Goal: Task Accomplishment & Management: Use online tool/utility

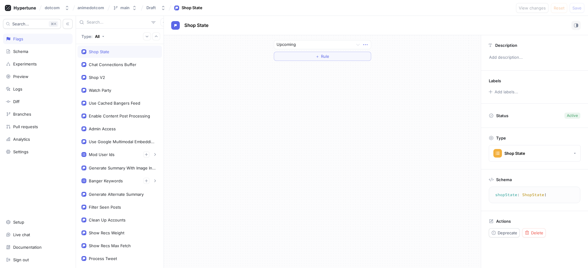
click at [364, 44] on icon "button" at bounding box center [365, 44] width 7 height 7
drag, startPoint x: 23, startPoint y: 85, endPoint x: 24, endPoint y: 81, distance: 4.5
click at [23, 85] on div "Search... K Flags Schema Experiments Preview Logs Diff Branches Pull requests A…" at bounding box center [294, 142] width 588 height 253
click at [26, 55] on div "Schema" at bounding box center [38, 51] width 70 height 10
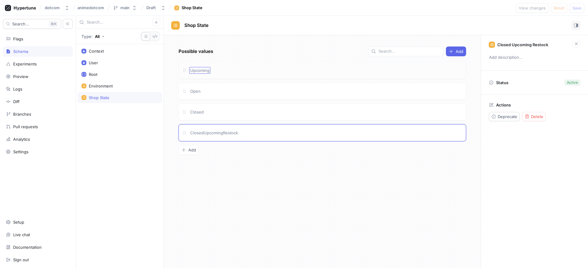
click at [209, 73] on div "Upcoming" at bounding box center [323, 70] width 288 height 17
click at [192, 72] on span "Upcoming" at bounding box center [199, 70] width 19 height 5
click at [192, 72] on input "Upcoming" at bounding box center [200, 70] width 20 height 5
click at [193, 70] on input "Upcoming" at bounding box center [200, 70] width 20 height 5
type input "upcoming"
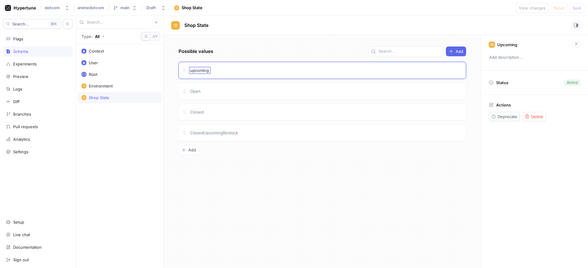
click at [231, 52] on div "Possible values Add upcoming upcoming Open Closed ClosedUpcomingRestock To pick…" at bounding box center [322, 151] width 317 height 233
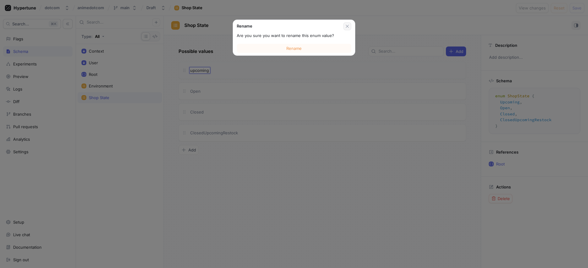
click at [348, 27] on icon "button" at bounding box center [347, 26] width 3 height 3
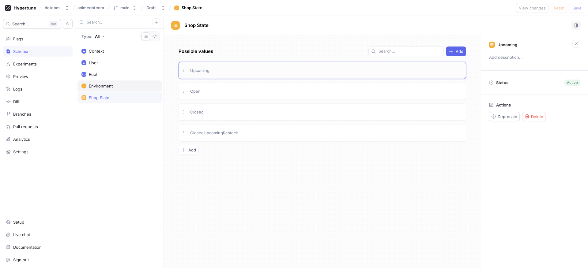
click at [108, 90] on div "Environment" at bounding box center [120, 86] width 85 height 11
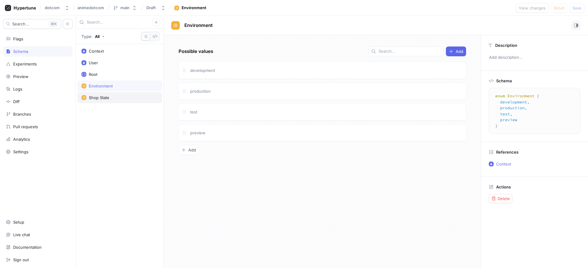
click at [108, 96] on div "Shop State" at bounding box center [99, 97] width 21 height 5
type textarea "enum ShopState { Upcoming, Open, Closed, ClosedUpcomingRestock }"
click at [203, 71] on span "Upcoming" at bounding box center [199, 70] width 19 height 5
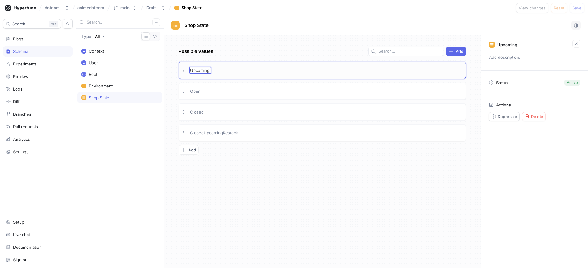
click at [192, 71] on input "Upcoming" at bounding box center [200, 70] width 20 height 5
type input "upcoming"
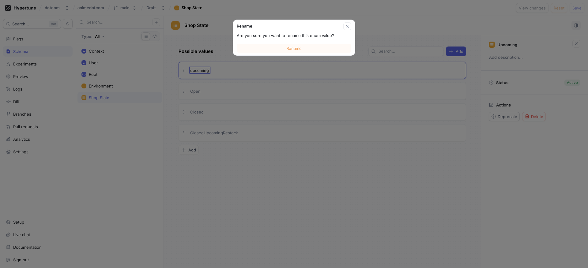
click at [250, 51] on button "Rename" at bounding box center [294, 48] width 115 height 9
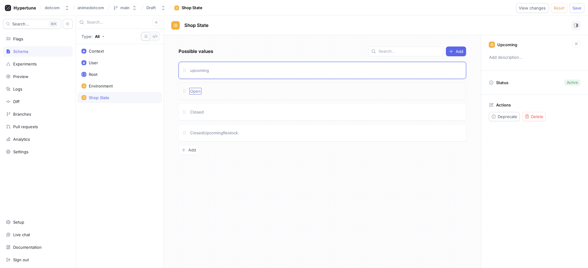
click at [194, 92] on span "Open" at bounding box center [195, 91] width 10 height 5
click at [193, 91] on input "Open" at bounding box center [195, 91] width 11 height 5
type input "open"
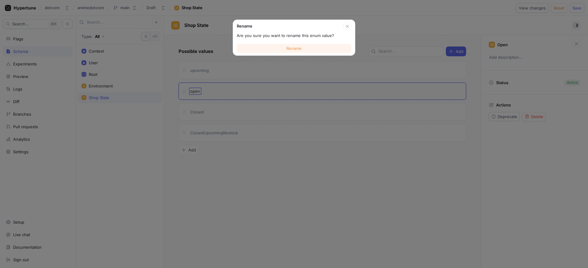
drag, startPoint x: 264, startPoint y: 50, endPoint x: 239, endPoint y: 80, distance: 38.9
click at [264, 50] on button "Rename" at bounding box center [294, 48] width 115 height 9
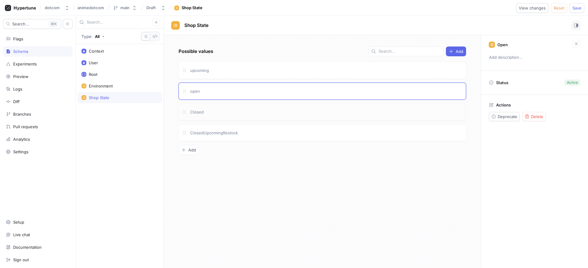
click at [198, 106] on div "Closed" at bounding box center [323, 112] width 288 height 17
click at [196, 110] on span "Closed" at bounding box center [196, 112] width 13 height 5
click at [193, 111] on input "Closed" at bounding box center [197, 112] width 14 height 5
type input "closed"
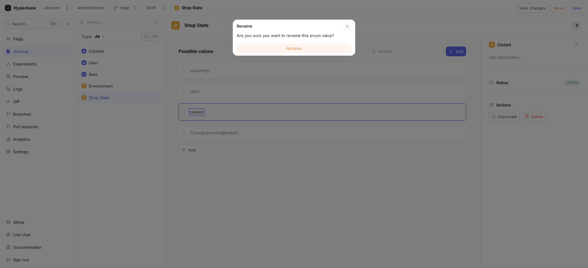
click at [290, 50] on span "Rename" at bounding box center [294, 49] width 15 height 4
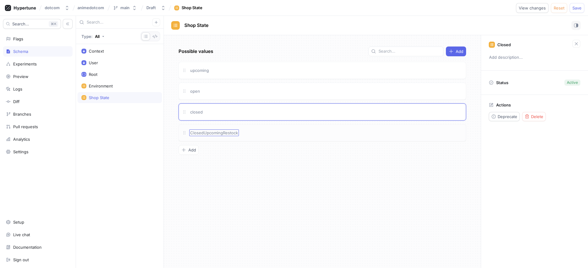
click at [196, 133] on span "ClosedUpcomingRestock" at bounding box center [214, 133] width 48 height 5
click at [196, 132] on input "ClosedUpcomingRestock" at bounding box center [214, 133] width 48 height 5
click at [193, 132] on input "ClosedUpcomingRestock" at bounding box center [214, 133] width 48 height 5
type input "closedUpcomingRestock"
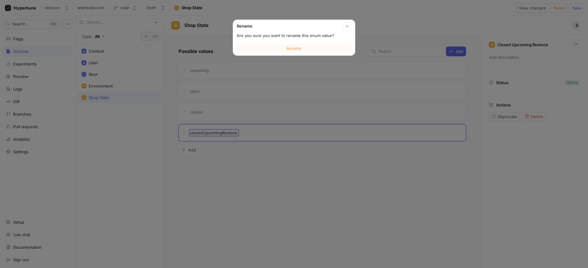
click at [275, 45] on button "Rename" at bounding box center [294, 48] width 115 height 9
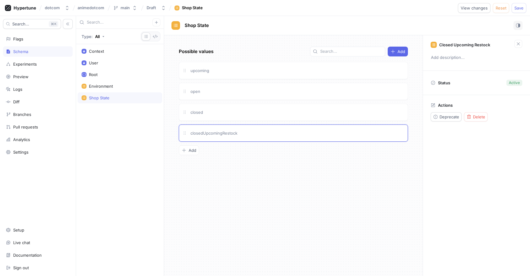
click at [264, 227] on div "Possible values Add upcoming open closed closedUpcomingRestock To pick up a dra…" at bounding box center [293, 155] width 258 height 241
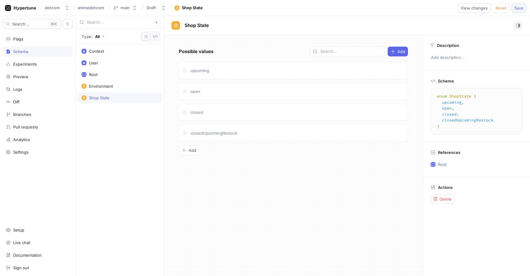
click at [518, 11] on button "Save" at bounding box center [518, 8] width 15 height 10
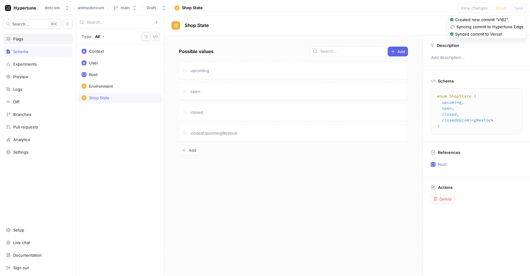
click at [36, 42] on div "Flags" at bounding box center [38, 39] width 70 height 10
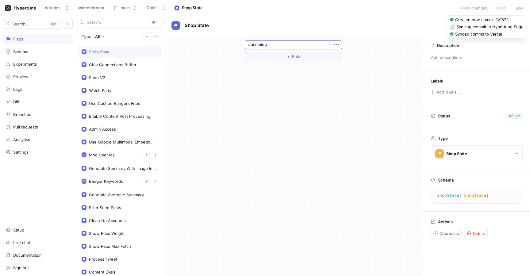
click at [276, 45] on div at bounding box center [284, 44] width 74 height 7
click at [291, 56] on div "Upcoming" at bounding box center [293, 57] width 97 height 10
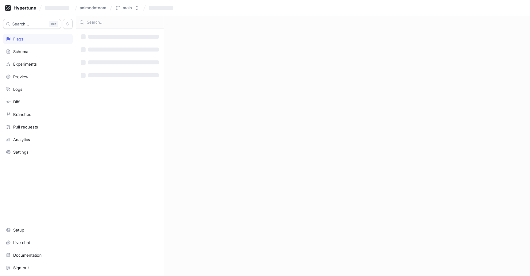
click at [288, 47] on div "‌ ‌ ‌ ‌ ‌ ‌ ‌ ‌" at bounding box center [303, 146] width 454 height 260
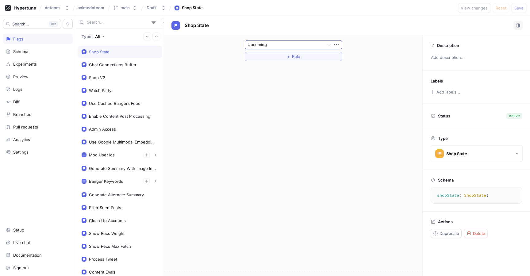
click at [285, 47] on div at bounding box center [284, 44] width 74 height 7
click at [278, 64] on div "Open" at bounding box center [293, 67] width 97 height 10
click at [280, 46] on div at bounding box center [284, 44] width 74 height 7
click at [276, 54] on div "Upcoming" at bounding box center [293, 57] width 97 height 10
click at [338, 47] on icon "button" at bounding box center [336, 44] width 7 height 7
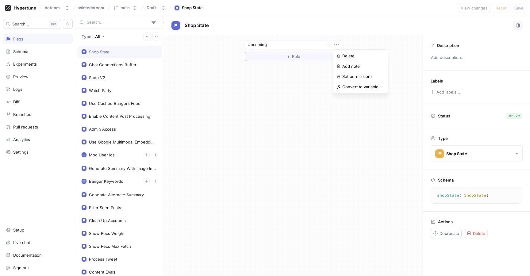
click at [329, 36] on div "Upcoming ＋ Rule" at bounding box center [293, 50] width 107 height 31
drag, startPoint x: 259, startPoint y: 76, endPoint x: 79, endPoint y: 88, distance: 180.6
click at [259, 76] on div "Upcoming ＋ Rule" at bounding box center [293, 155] width 258 height 241
click at [43, 56] on div "Schema" at bounding box center [38, 51] width 70 height 10
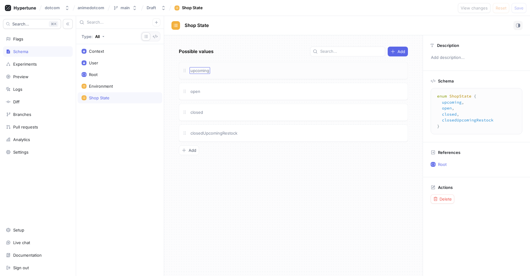
click at [208, 69] on span "upcoming" at bounding box center [199, 70] width 19 height 5
click at [238, 49] on div "Possible values Add" at bounding box center [293, 52] width 229 height 10
click at [464, 114] on textarea "enum ShopState { upcoming, open, closed, closedUpcomingRestock }" at bounding box center [476, 111] width 86 height 41
click at [220, 70] on div "upcoming" at bounding box center [296, 70] width 215 height 7
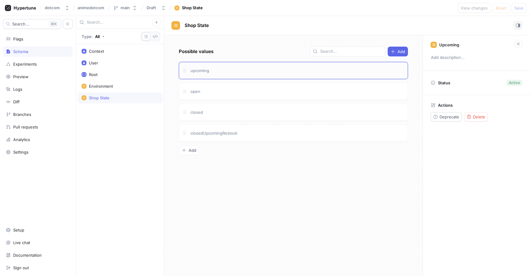
click at [211, 70] on div "upcoming" at bounding box center [296, 70] width 215 height 7
click at [204, 70] on span "upcoming" at bounding box center [199, 70] width 19 height 5
click at [204, 70] on input "upcoming" at bounding box center [199, 70] width 19 height 5
click at [209, 71] on input "upcoming" at bounding box center [199, 70] width 19 height 5
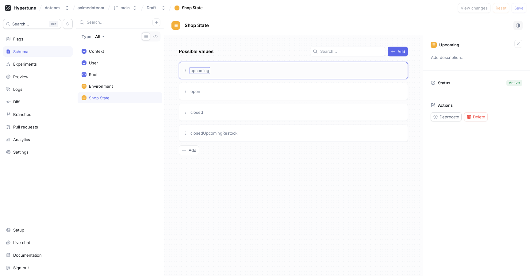
click at [27, 49] on div "Schema" at bounding box center [20, 51] width 15 height 5
click at [120, 96] on div "Shop State" at bounding box center [120, 97] width 77 height 5
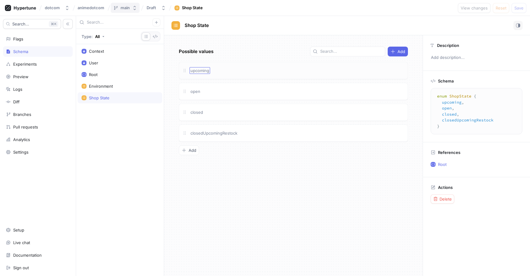
click at [117, 8] on icon "button" at bounding box center [115, 8] width 5 height 5
click at [132, 46] on p "Default ‧ 2025-04-04 at 14:36" at bounding box center [133, 46] width 38 height 5
click at [42, 41] on div "Flags" at bounding box center [38, 39] width 70 height 10
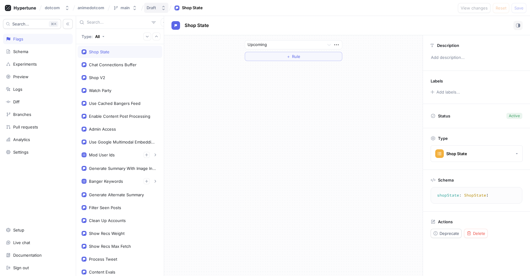
click at [163, 7] on icon "button" at bounding box center [163, 8] width 5 height 5
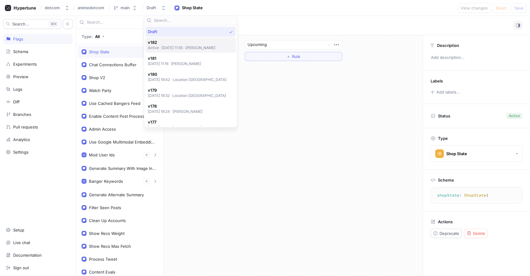
click at [193, 46] on p "Active ‧ 2025-10-02 at 11:55 ‧ Daniel Ho" at bounding box center [182, 47] width 68 height 5
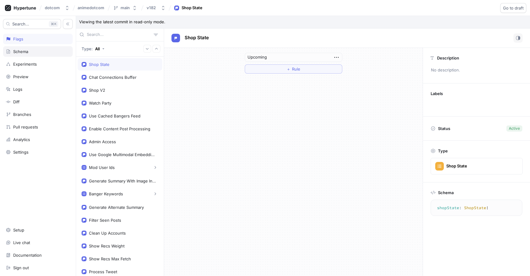
click at [32, 55] on div "Schema" at bounding box center [38, 51] width 70 height 10
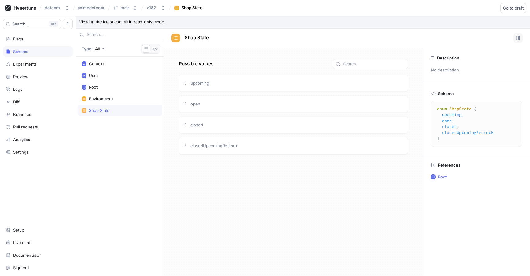
click at [29, 33] on div "Search... K Flags Schema Experiments Preview Logs Diff Branches Pull requests A…" at bounding box center [38, 146] width 76 height 260
click at [27, 35] on div "Flags" at bounding box center [38, 39] width 70 height 10
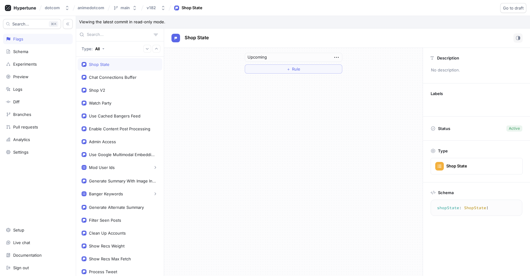
click at [294, 60] on div "Upcoming" at bounding box center [293, 57] width 97 height 9
click at [288, 57] on div "Upcoming" at bounding box center [293, 57] width 97 height 9
click at [270, 57] on div "Upcoming" at bounding box center [293, 57] width 97 height 9
click at [255, 57] on div "Upcoming" at bounding box center [293, 57] width 97 height 9
click at [323, 56] on div "Upcoming" at bounding box center [293, 57] width 97 height 9
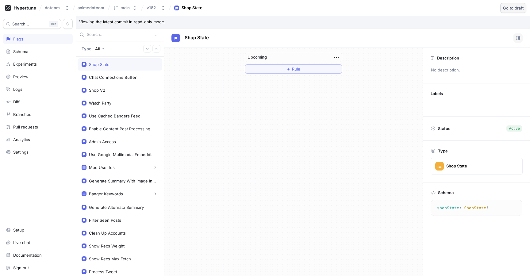
click at [517, 10] on button "Go to draft" at bounding box center [513, 8] width 26 height 10
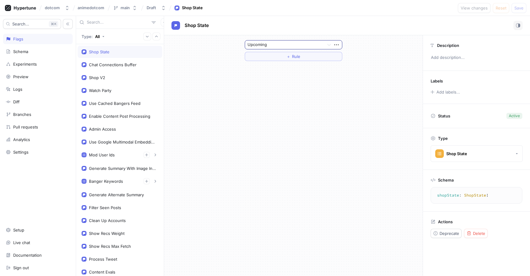
click at [297, 49] on div "Upcoming" at bounding box center [293, 44] width 97 height 9
click at [288, 67] on div "Open" at bounding box center [293, 67] width 97 height 10
click at [264, 42] on div at bounding box center [284, 44] width 74 height 7
click at [261, 54] on div "Upcoming" at bounding box center [293, 57] width 97 height 10
click at [197, 9] on div "Shop State" at bounding box center [192, 8] width 21 height 6
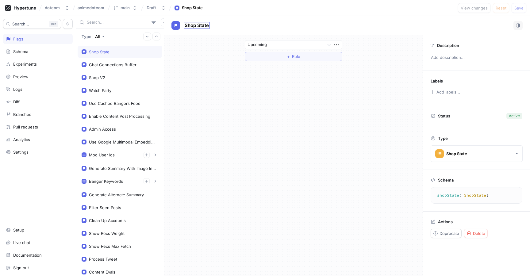
click at [197, 24] on span "Shop State" at bounding box center [196, 25] width 24 height 5
type input "Shop State Override"
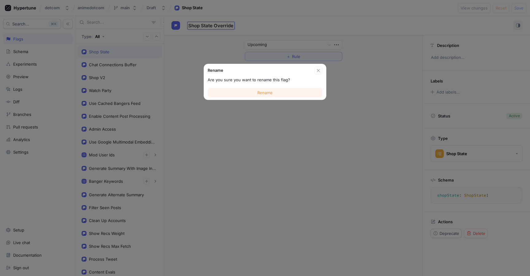
click at [264, 91] on span "Rename" at bounding box center [264, 93] width 15 height 4
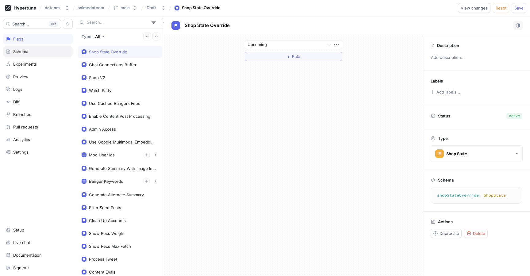
click at [40, 54] on div "Schema" at bounding box center [38, 51] width 70 height 10
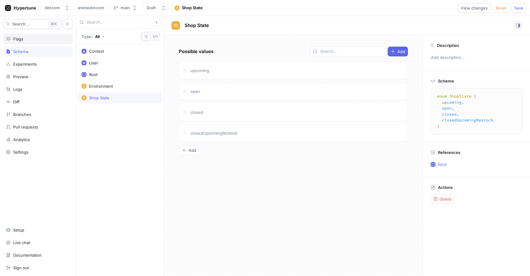
click at [45, 40] on div "Flags" at bounding box center [38, 38] width 64 height 5
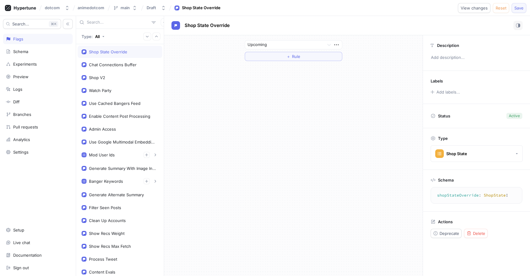
click at [518, 5] on button "Save" at bounding box center [518, 8] width 15 height 10
click at [300, 44] on div at bounding box center [284, 44] width 74 height 7
click at [294, 63] on div "Open" at bounding box center [293, 67] width 97 height 10
click at [518, 8] on span "Save" at bounding box center [518, 8] width 9 height 4
